Goal: Information Seeking & Learning: Learn about a topic

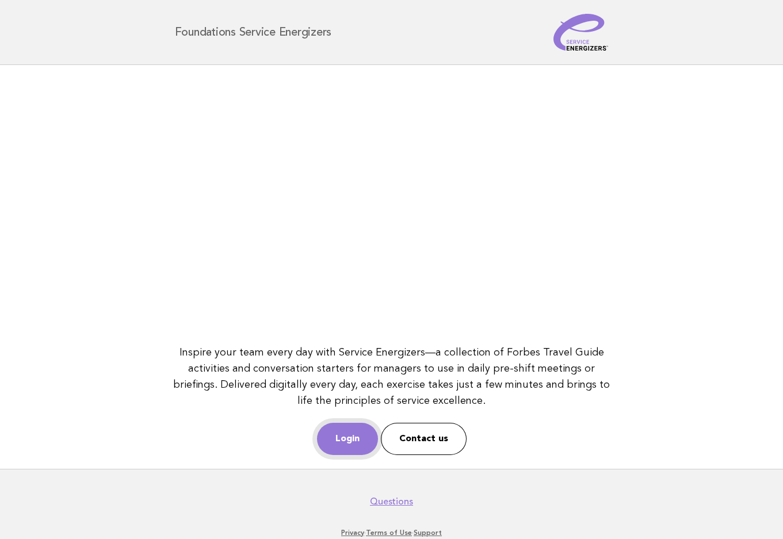
click at [339, 433] on link "Login" at bounding box center [347, 439] width 61 height 32
